Goal: Check status: Check status

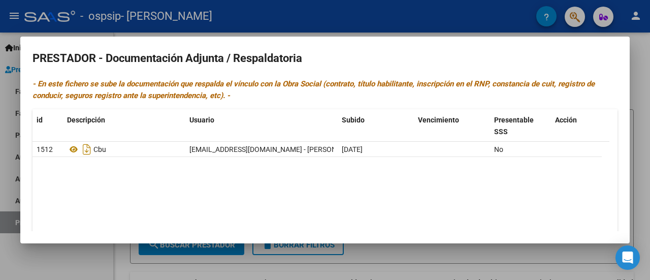
scroll to position [116, 0]
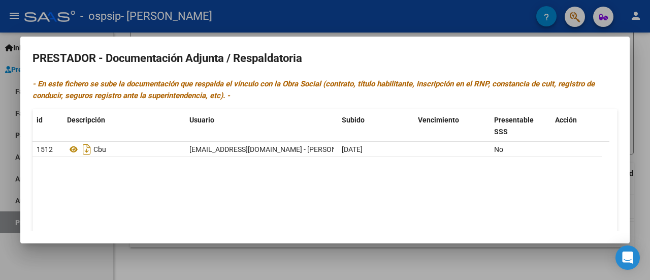
click at [15, 182] on div at bounding box center [325, 140] width 650 height 280
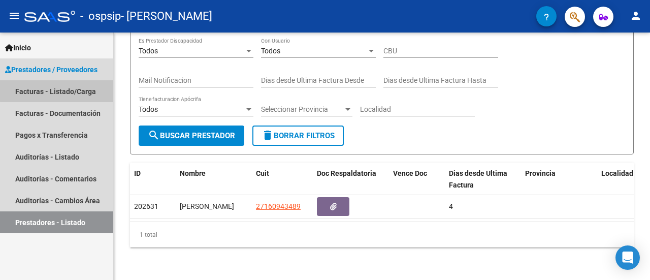
click at [62, 88] on link "Facturas - Listado/Carga" at bounding box center [56, 91] width 113 height 22
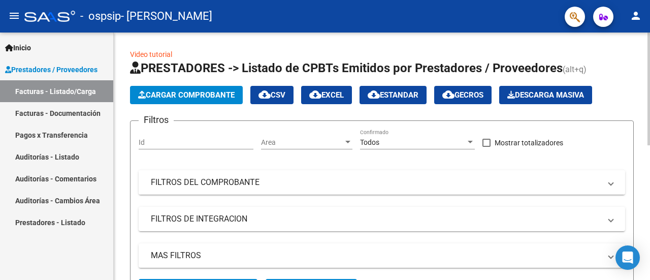
click at [609, 184] on span at bounding box center [611, 182] width 4 height 11
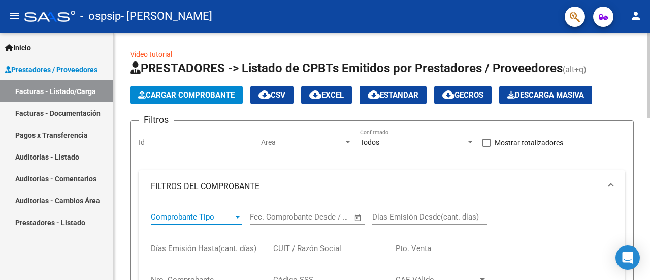
click at [238, 218] on div at bounding box center [237, 217] width 5 height 3
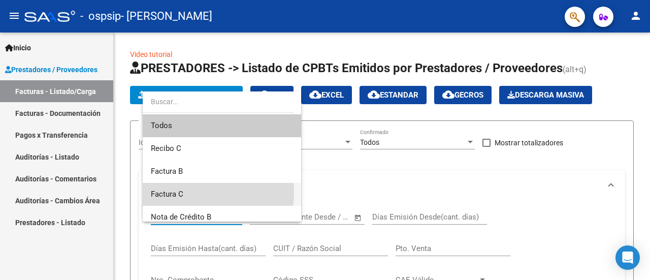
click at [192, 192] on span "Factura C" at bounding box center [222, 194] width 142 height 23
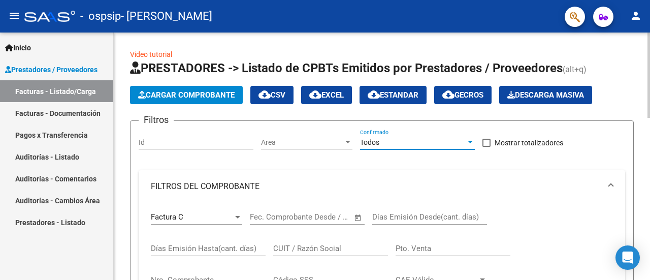
click at [472, 144] on div at bounding box center [470, 142] width 9 height 8
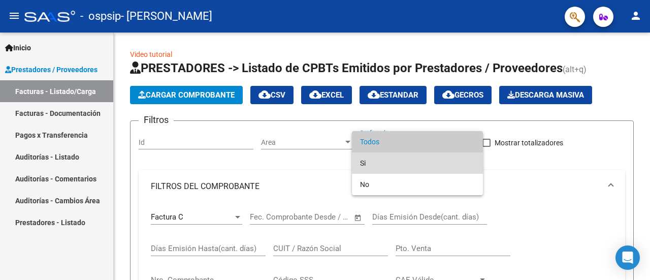
click at [364, 165] on span "Si" at bounding box center [417, 162] width 115 height 21
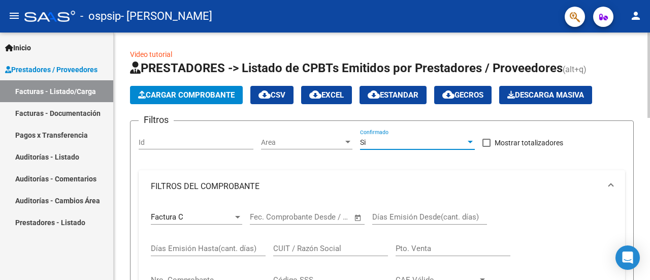
click at [472, 142] on div at bounding box center [470, 142] width 5 height 3
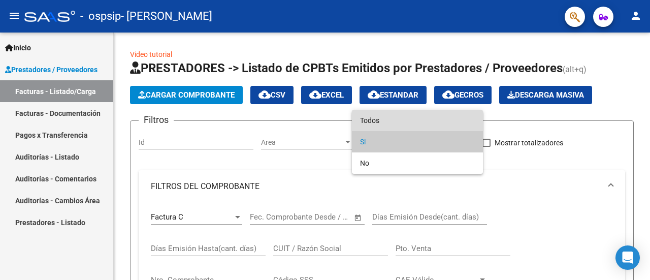
click at [376, 121] on span "Todos" at bounding box center [417, 120] width 115 height 21
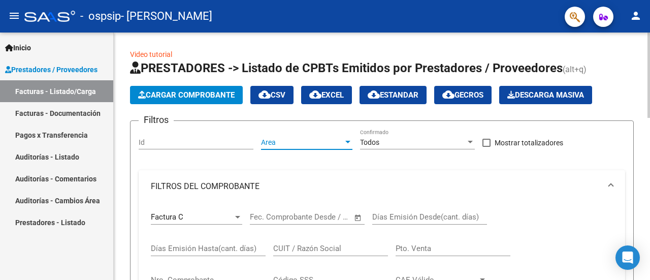
click at [349, 140] on div at bounding box center [347, 142] width 9 height 8
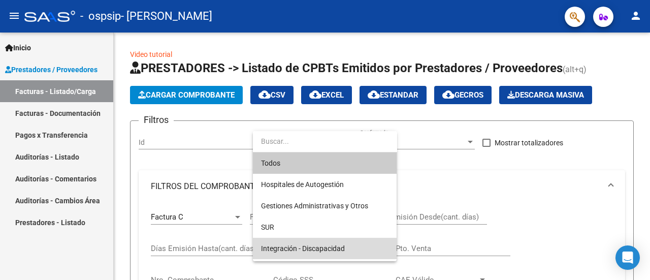
click at [347, 253] on span "Integración - Discapacidad" at bounding box center [324, 248] width 127 height 21
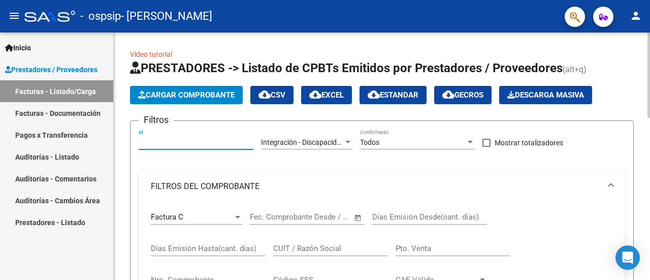
click at [158, 139] on input "Id" at bounding box center [196, 142] width 115 height 9
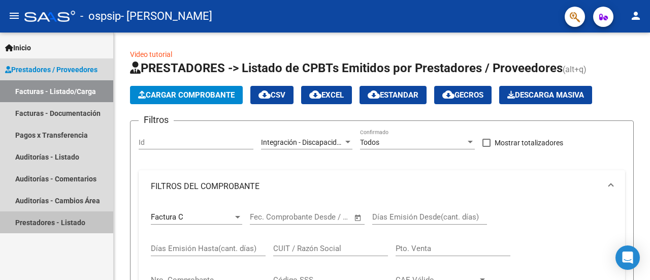
click at [58, 224] on link "Prestadores - Listado" at bounding box center [56, 222] width 113 height 22
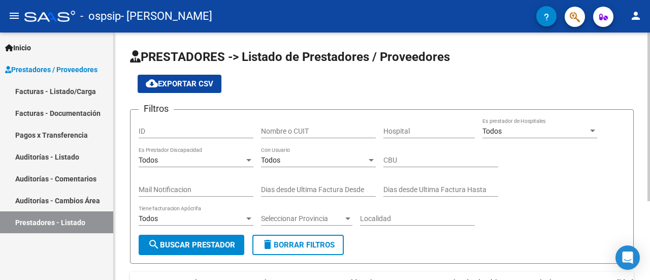
click at [646, 186] on div "PRESTADORES -> Listado de Prestadores / Proveedores cloud_download Exportar CSV…" at bounding box center [382, 210] width 536 height 356
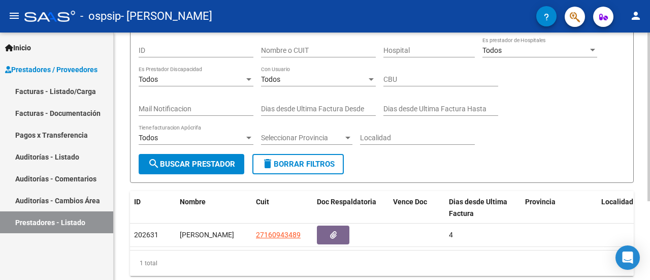
scroll to position [81, 0]
click at [648, 222] on div at bounding box center [648, 175] width 3 height 169
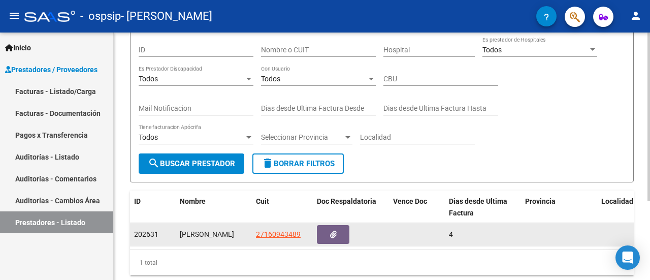
drag, startPoint x: 143, startPoint y: 234, endPoint x: 163, endPoint y: 236, distance: 20.4
click at [163, 236] on div "202631" at bounding box center [153, 234] width 38 height 12
copy span "202631"
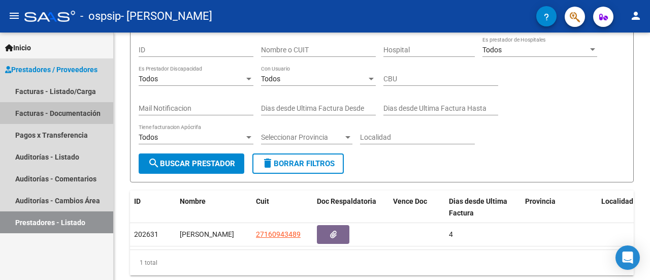
click at [49, 112] on link "Facturas - Documentación" at bounding box center [56, 113] width 113 height 22
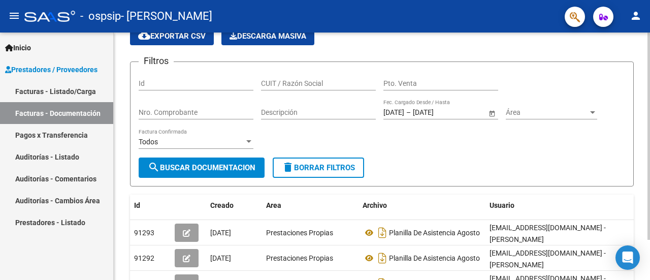
scroll to position [81, 0]
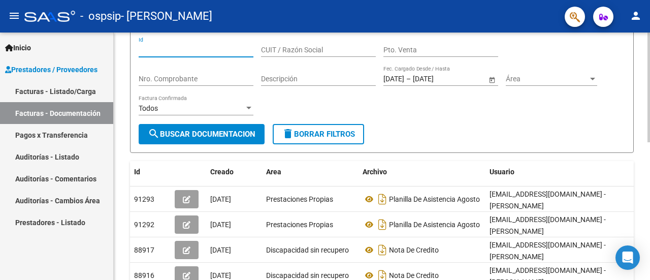
click at [173, 47] on input "Id" at bounding box center [196, 50] width 115 height 9
paste input "202631"
type input "202631"
click at [401, 78] on input "[DATE]" at bounding box center [393, 79] width 21 height 9
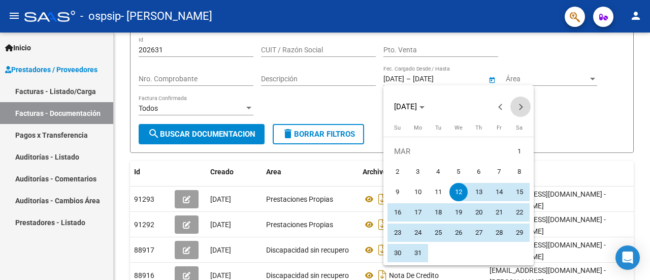
click at [521, 105] on button "Next month" at bounding box center [520, 106] width 20 height 20
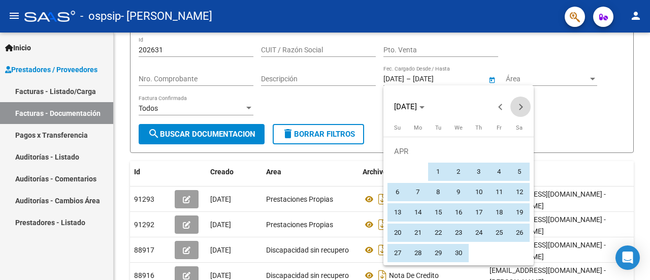
click at [521, 105] on button "Next month" at bounding box center [520, 106] width 20 height 20
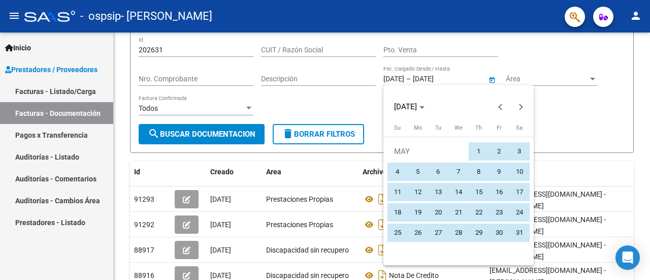
click at [464, 184] on span "14" at bounding box center [458, 192] width 18 height 18
type input "[DATE]"
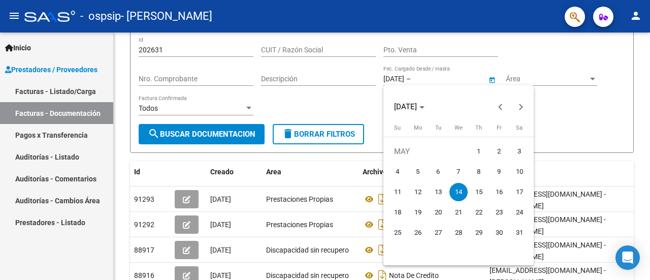
click at [600, 112] on div at bounding box center [325, 140] width 650 height 280
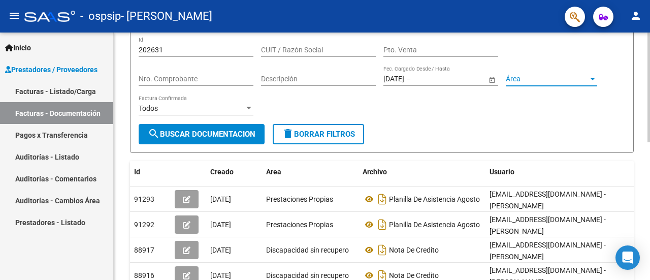
click at [592, 75] on div at bounding box center [592, 79] width 9 height 8
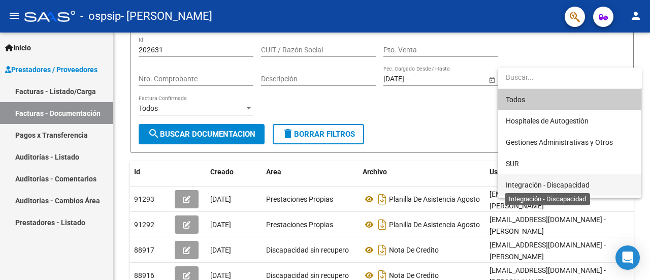
click at [541, 182] on span "Integración - Discapacidad" at bounding box center [548, 185] width 84 height 8
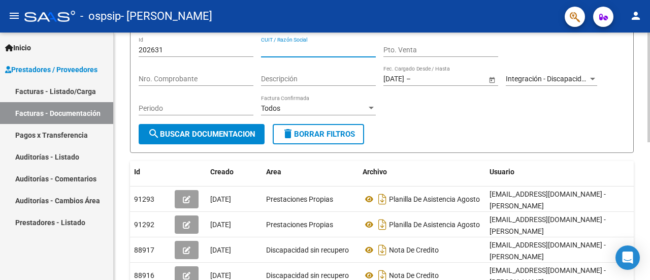
click at [301, 51] on input "CUIT / Razón Social" at bounding box center [318, 50] width 115 height 9
click at [301, 51] on input "27 160943489" at bounding box center [318, 50] width 115 height 9
type input "27 16094348 9"
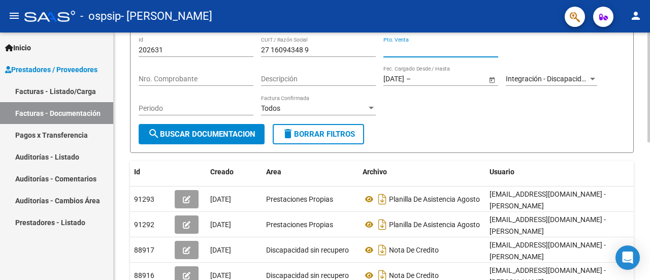
click at [398, 51] on input "Pto. Venta" at bounding box center [440, 50] width 115 height 9
type input "2"
click at [221, 136] on span "search Buscar Documentacion" at bounding box center [202, 133] width 108 height 9
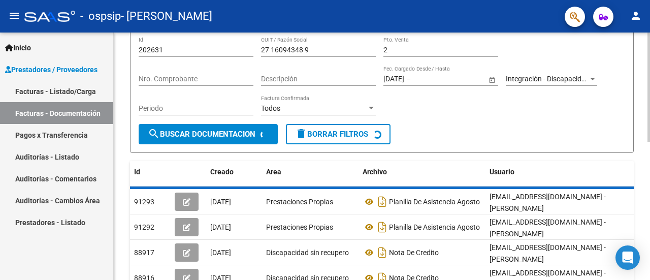
scroll to position [71, 0]
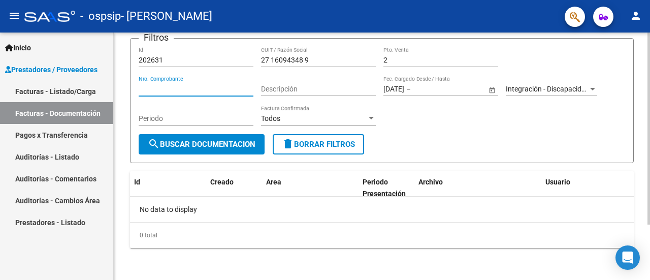
click at [207, 85] on input "Nro. Comprobante" at bounding box center [196, 89] width 115 height 9
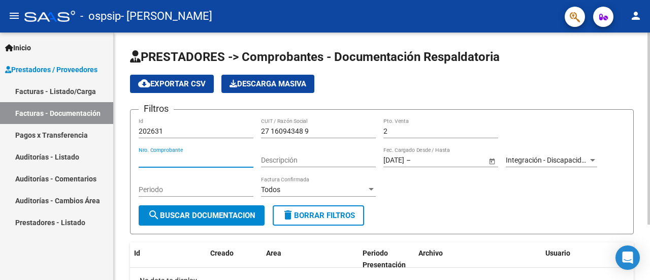
click at [649, 70] on div at bounding box center [648, 155] width 3 height 247
click at [649, 70] on div at bounding box center [648, 128] width 3 height 192
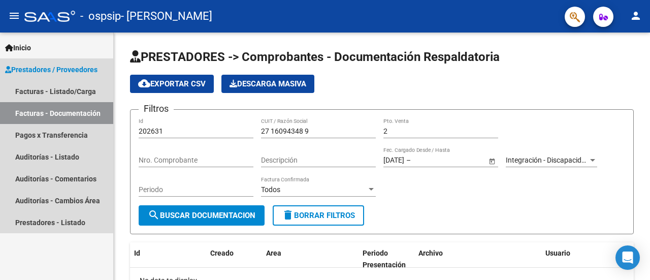
click at [24, 113] on link "Facturas - Documentación" at bounding box center [56, 113] width 113 height 22
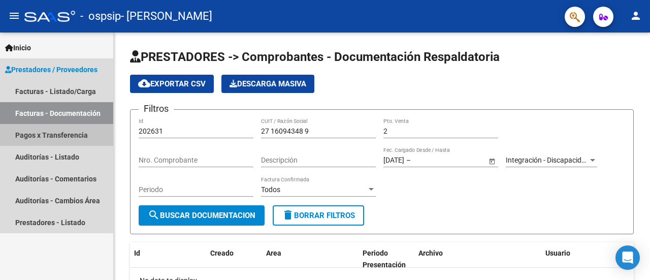
click at [27, 135] on link "Pagos x Transferencia" at bounding box center [56, 135] width 113 height 22
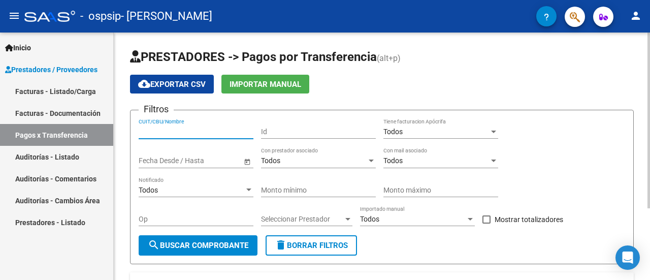
click at [186, 134] on input "CUIT/CBU/Nombre" at bounding box center [196, 131] width 115 height 9
type input "27160943489"
click at [271, 133] on input "Id" at bounding box center [318, 131] width 115 height 9
paste input "202631"
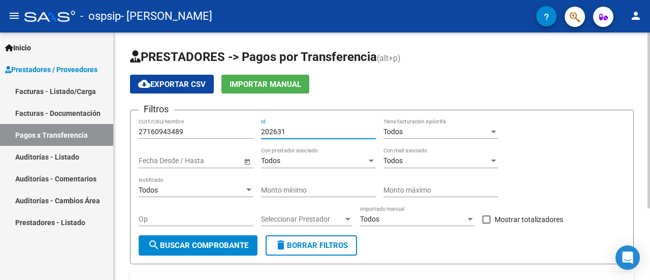
type input "202631"
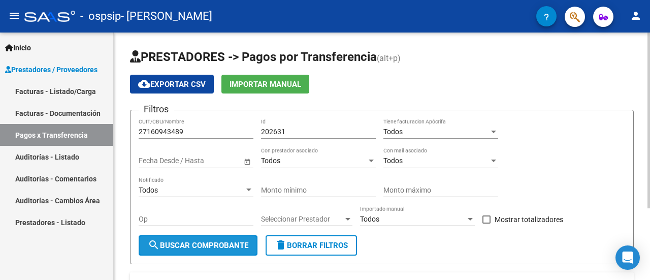
click at [243, 243] on span "search Buscar Comprobante" at bounding box center [198, 245] width 101 height 9
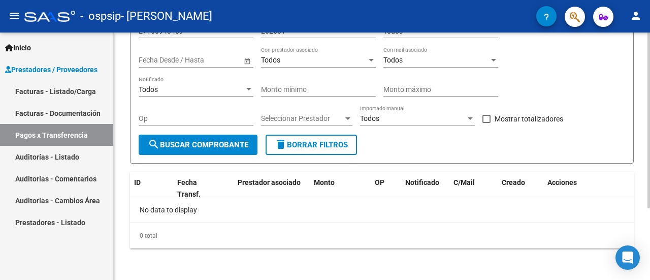
click at [648, 218] on div at bounding box center [648, 155] width 3 height 247
click at [210, 97] on div "Todos Notificado" at bounding box center [196, 90] width 115 height 29
